Goal: Information Seeking & Learning: Learn about a topic

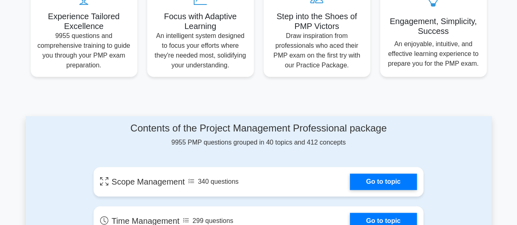
scroll to position [408, 0]
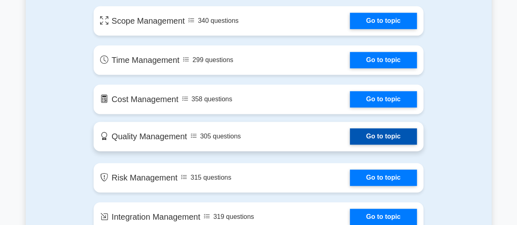
scroll to position [531, 0]
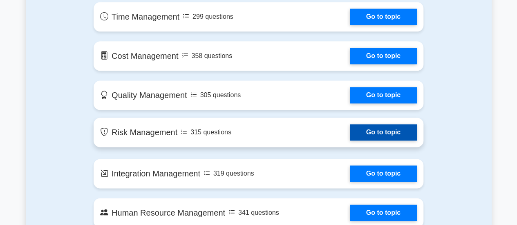
click at [358, 132] on link "Go to topic" at bounding box center [383, 132] width 67 height 16
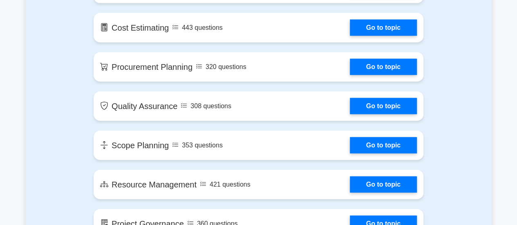
scroll to position [980, 0]
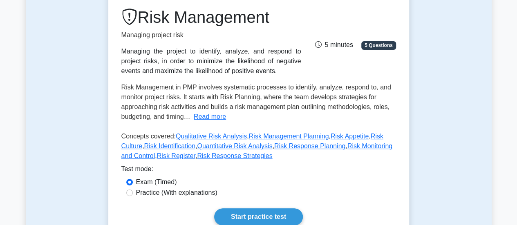
scroll to position [163, 0]
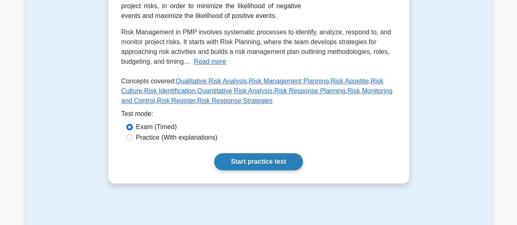
click at [241, 164] on link "Start practice test" at bounding box center [258, 161] width 89 height 17
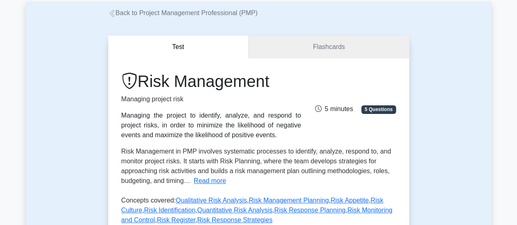
scroll to position [41, 0]
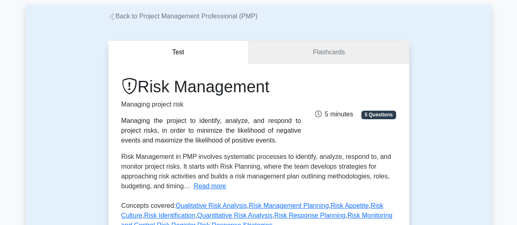
click at [143, 19] on link "Back to Project Management Professional (PMP)" at bounding box center [182, 16] width 149 height 7
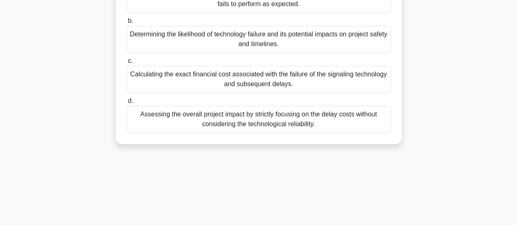
scroll to position [12, 0]
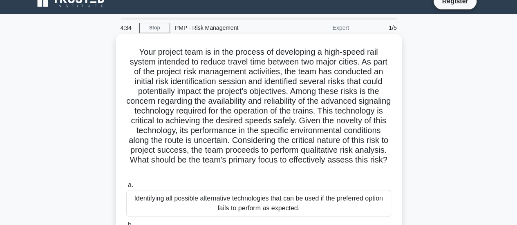
click at [368, 131] on h5 "Your project team is in the process of developing a high-speed rail system inte…" at bounding box center [258, 111] width 266 height 128
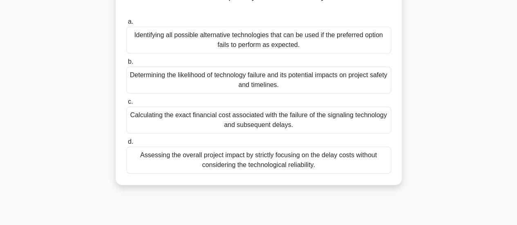
scroll to position [134, 0]
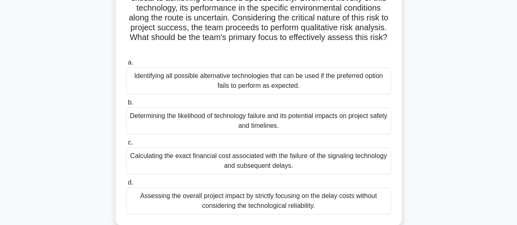
click at [264, 120] on div "Determining the likelihood of technology failure and its potential impacts on p…" at bounding box center [258, 120] width 265 height 27
click at [126, 105] on input "b. Determining the likelihood of technology failure and its potential impacts o…" at bounding box center [126, 102] width 0 height 5
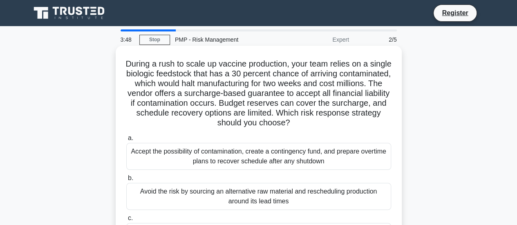
scroll to position [0, 0]
drag, startPoint x: 171, startPoint y: 61, endPoint x: 188, endPoint y: 69, distance: 19.4
click at [188, 69] on h5 "During a rush to scale up vaccine production, your team relies on a single biol…" at bounding box center [258, 93] width 266 height 69
click at [211, 85] on h5 "During a rush to scale up vaccine production, your team relies on a single biol…" at bounding box center [258, 93] width 266 height 69
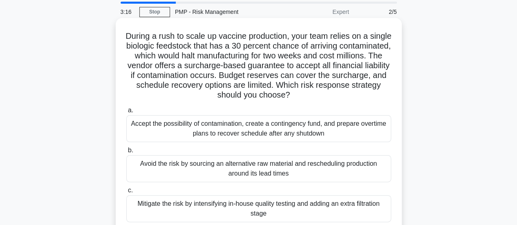
scroll to position [41, 0]
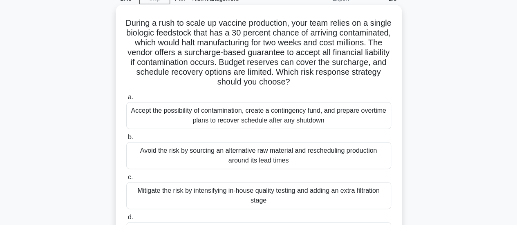
drag, startPoint x: 316, startPoint y: 84, endPoint x: 331, endPoint y: 83, distance: 15.1
click at [330, 85] on h5 "During a rush to scale up vaccine production, your team relies on a single biol…" at bounding box center [258, 52] width 266 height 69
drag, startPoint x: 341, startPoint y: 87, endPoint x: 346, endPoint y: 89, distance: 5.7
click at [341, 87] on h5 "During a rush to scale up vaccine production, your team relies on a single biol…" at bounding box center [258, 52] width 266 height 69
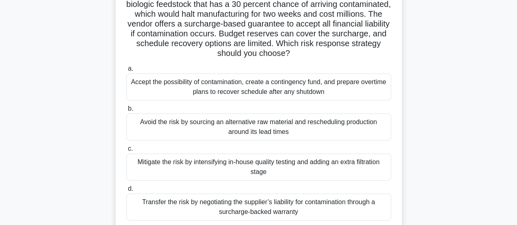
scroll to position [82, 0]
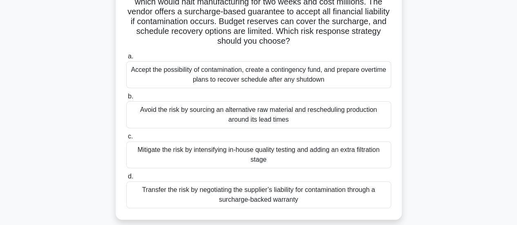
click at [223, 198] on div "Transfer the risk by negotiating the supplier’s liability for contamination thr…" at bounding box center [258, 194] width 265 height 27
click at [126, 179] on input "d. Transfer the risk by negotiating the supplier’s liability for contamination …" at bounding box center [126, 176] width 0 height 5
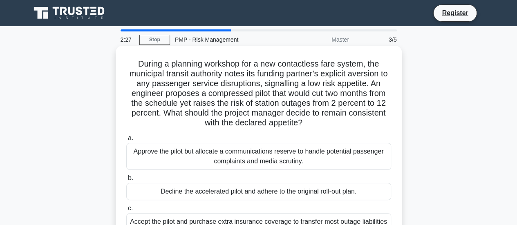
scroll to position [0, 0]
click at [158, 175] on label "b. Decline the accelerated pilot and adhere to the original roll-out plan." at bounding box center [258, 186] width 265 height 27
click at [126, 176] on input "b. Decline the accelerated pilot and adhere to the original roll-out plan." at bounding box center [126, 178] width 0 height 5
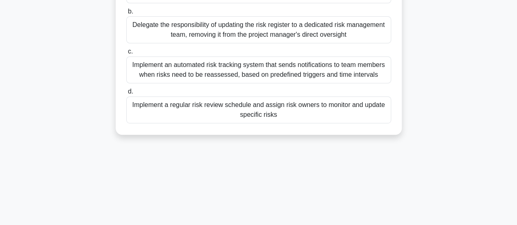
scroll to position [216, 0]
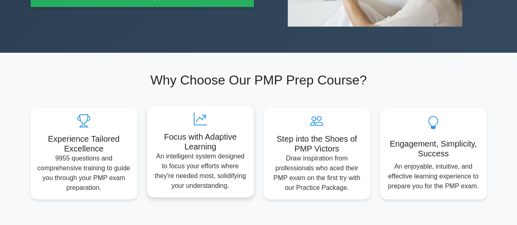
scroll to position [368, 0]
